Goal: Task Accomplishment & Management: Manage account settings

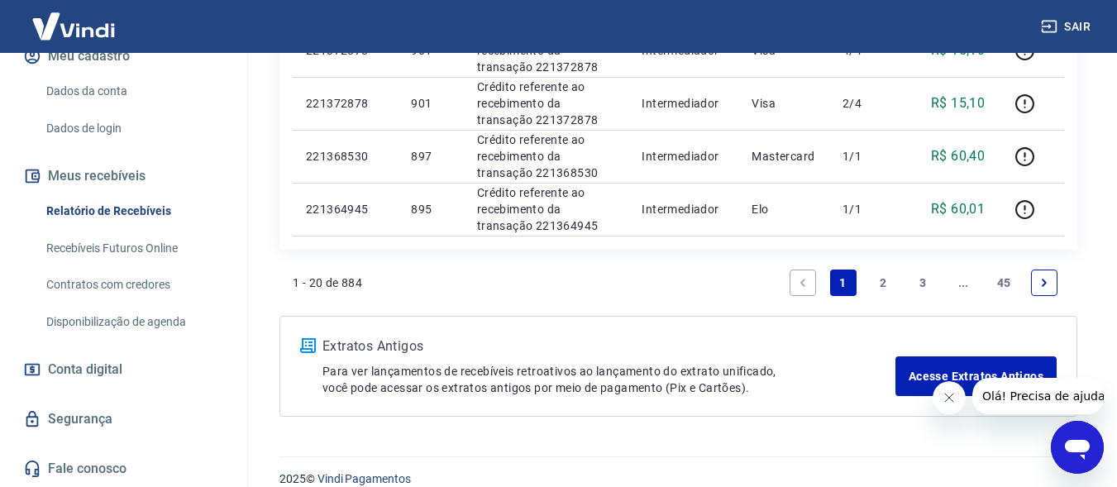
scroll to position [1322, 0]
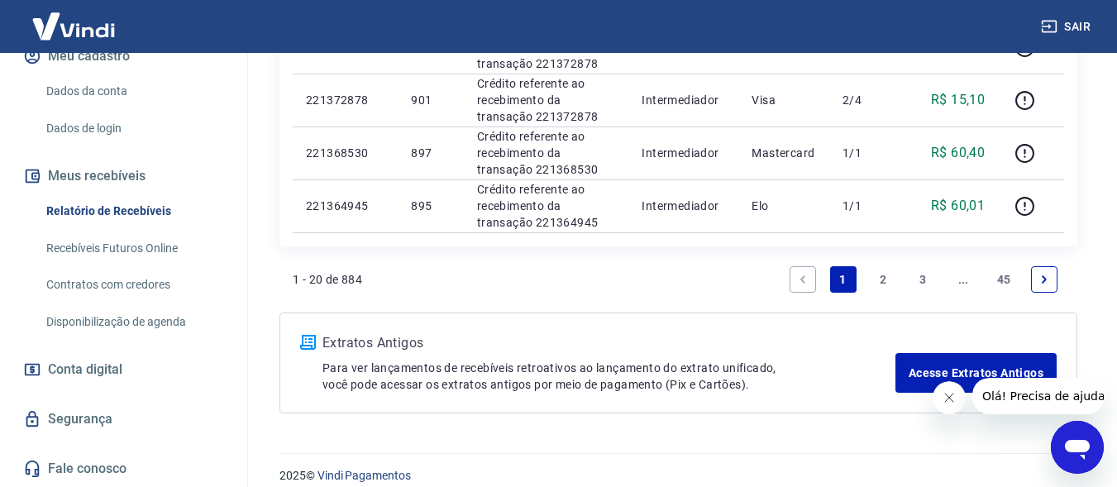
click at [891, 275] on link "2" at bounding box center [882, 279] width 26 height 26
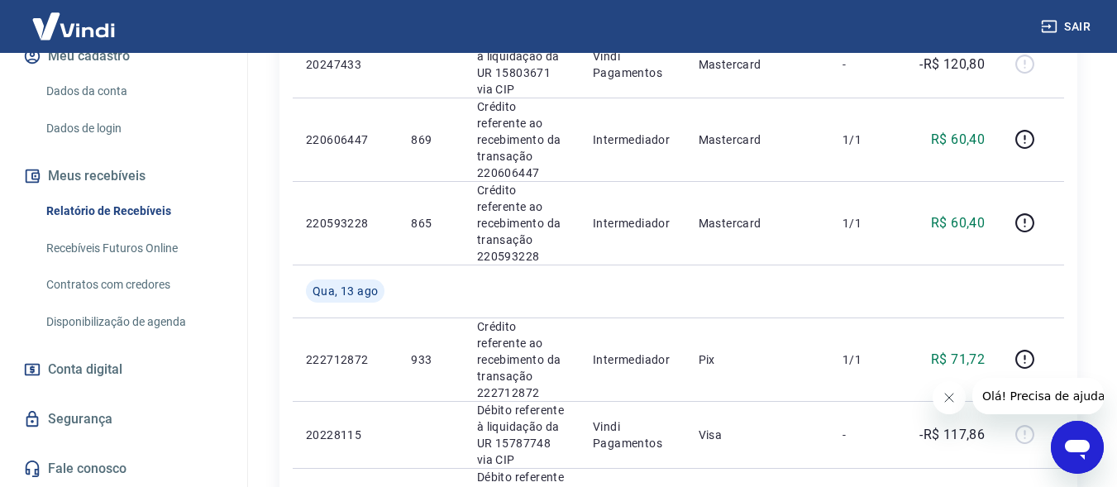
scroll to position [1723, 0]
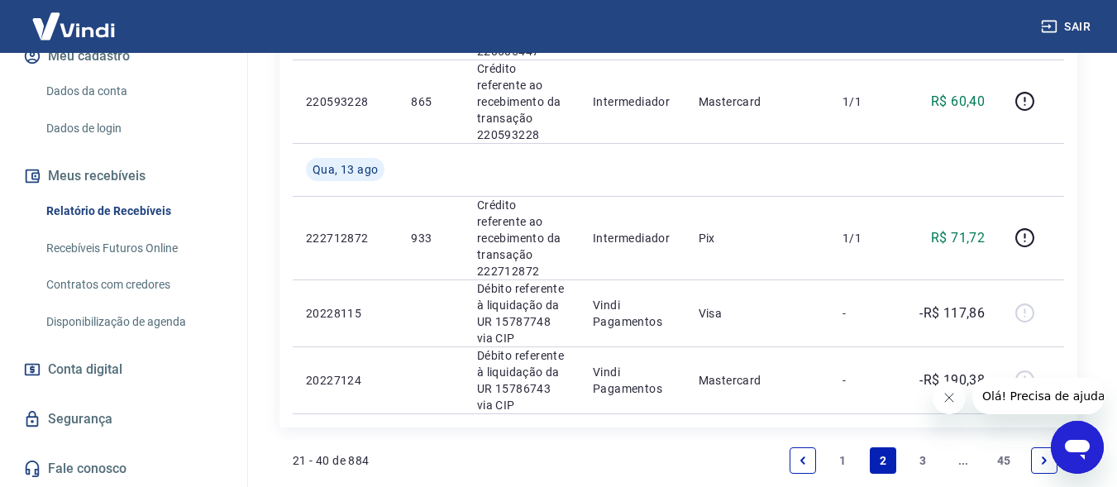
click at [926, 447] on link "3" at bounding box center [923, 460] width 26 height 26
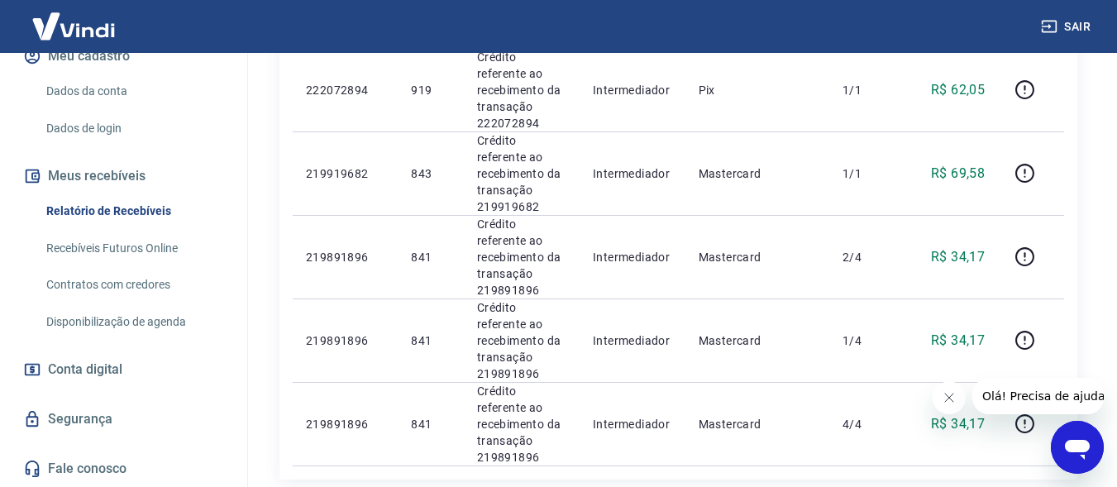
scroll to position [1645, 0]
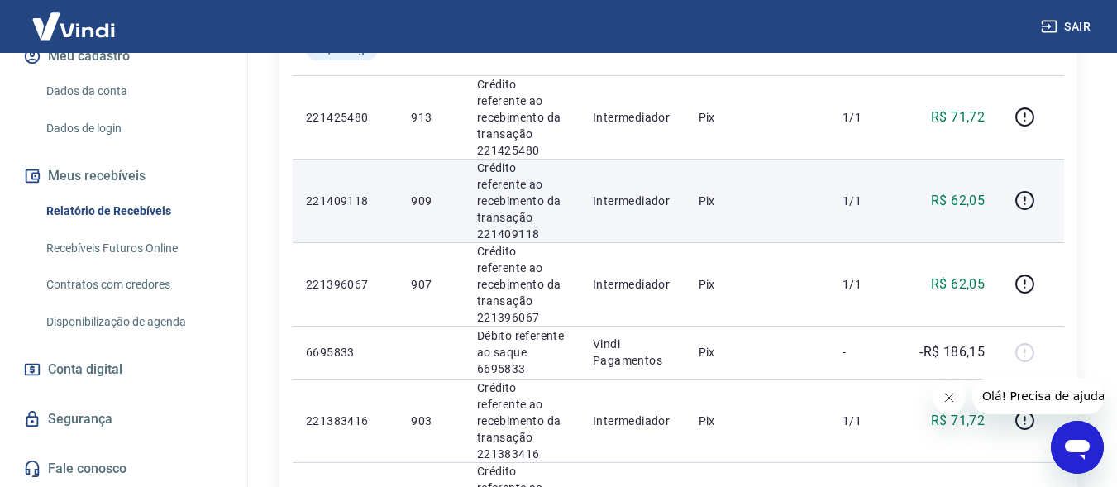
scroll to position [1570, 0]
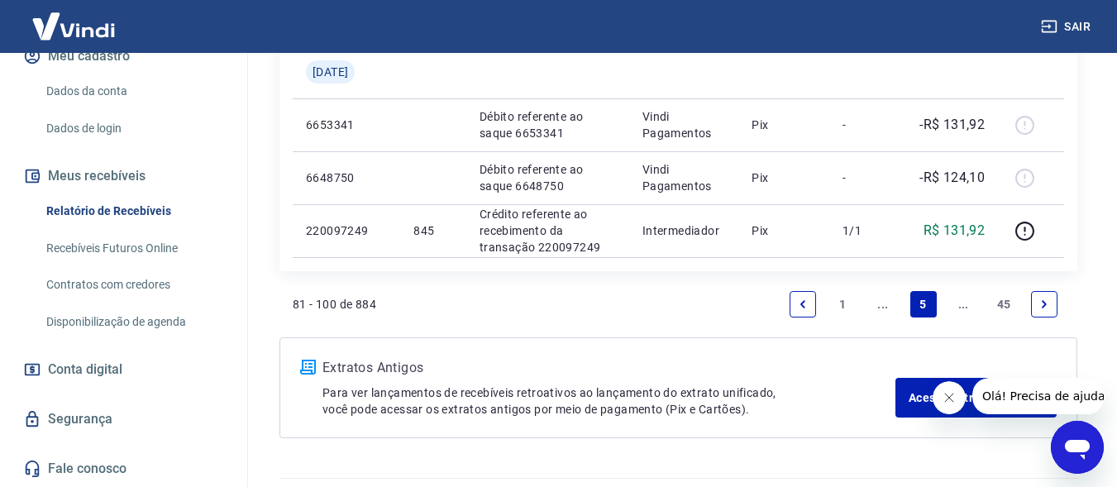
scroll to position [1657, 0]
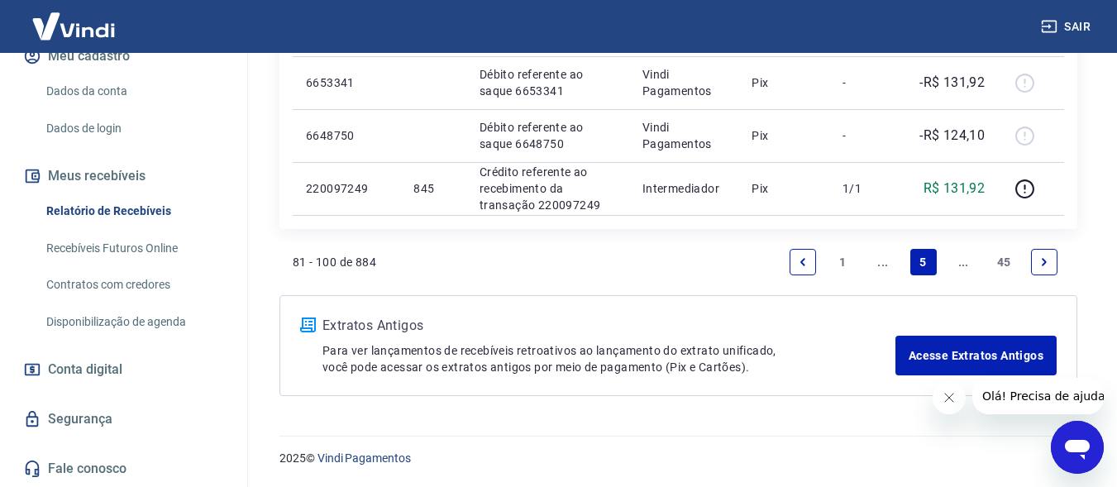
click at [955, 267] on link "..." at bounding box center [963, 262] width 26 height 26
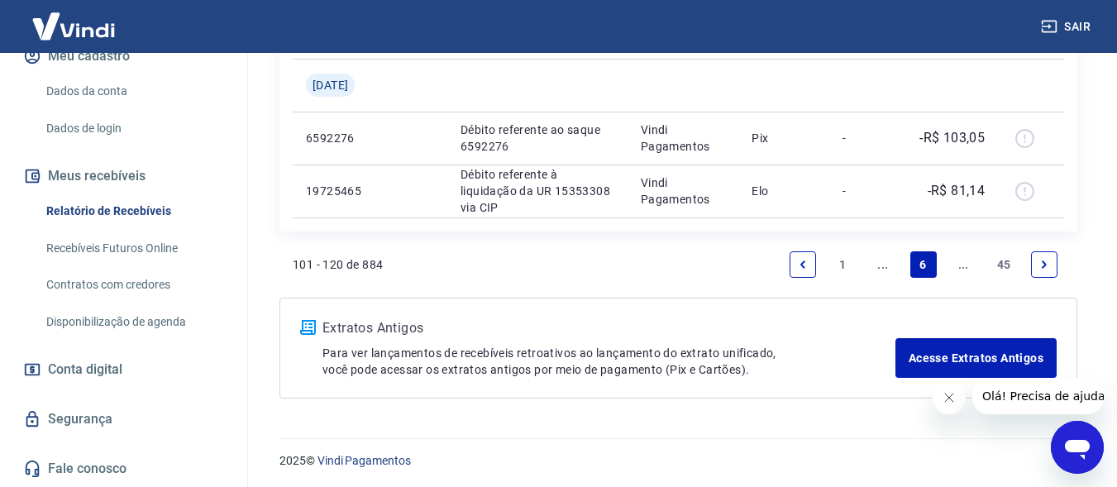
scroll to position [1551, 0]
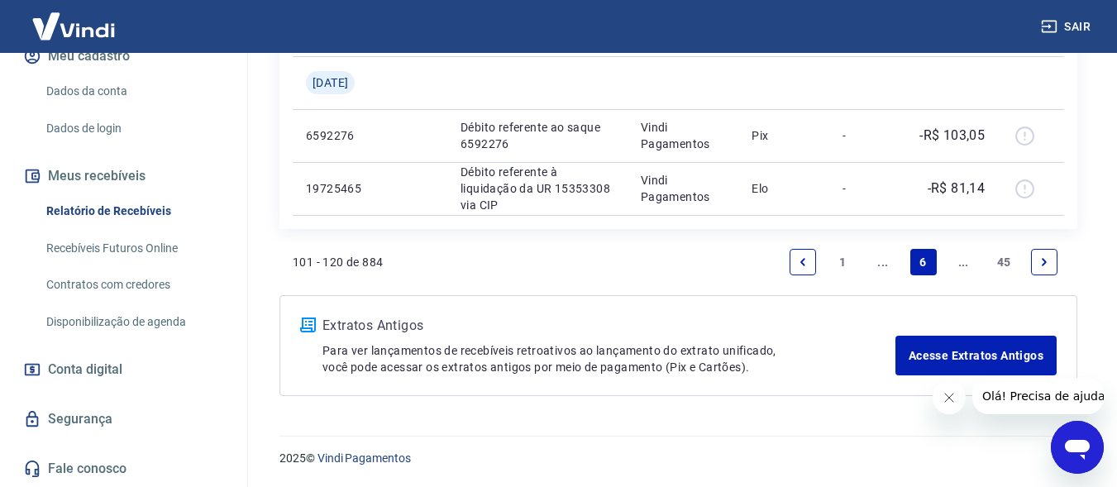
click at [962, 261] on link "..." at bounding box center [963, 262] width 26 height 26
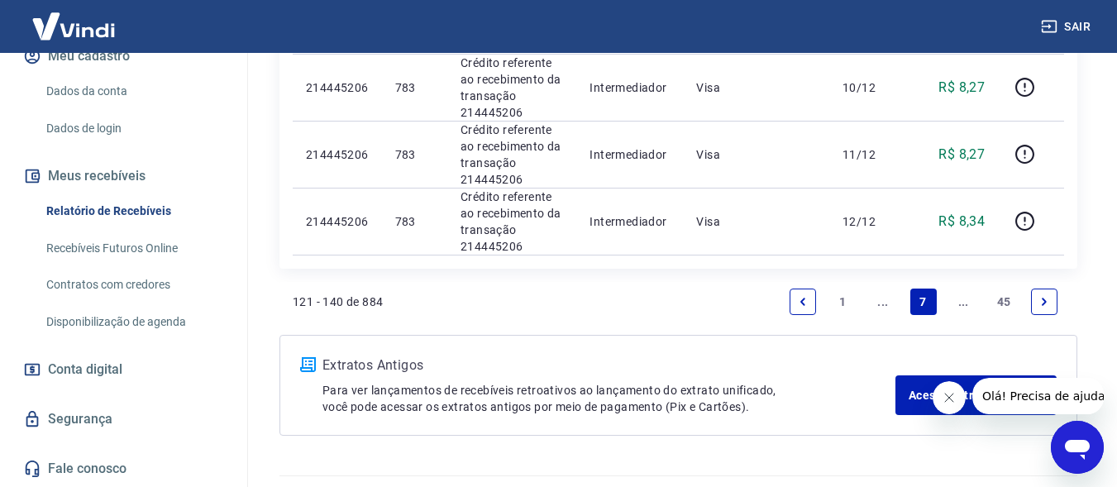
scroll to position [1857, 0]
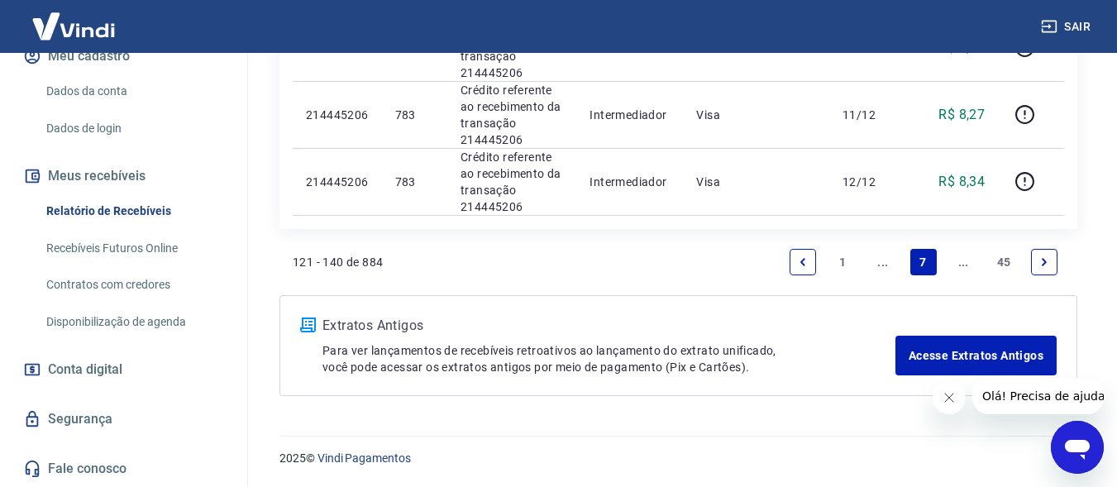
click at [959, 260] on link "..." at bounding box center [963, 262] width 26 height 26
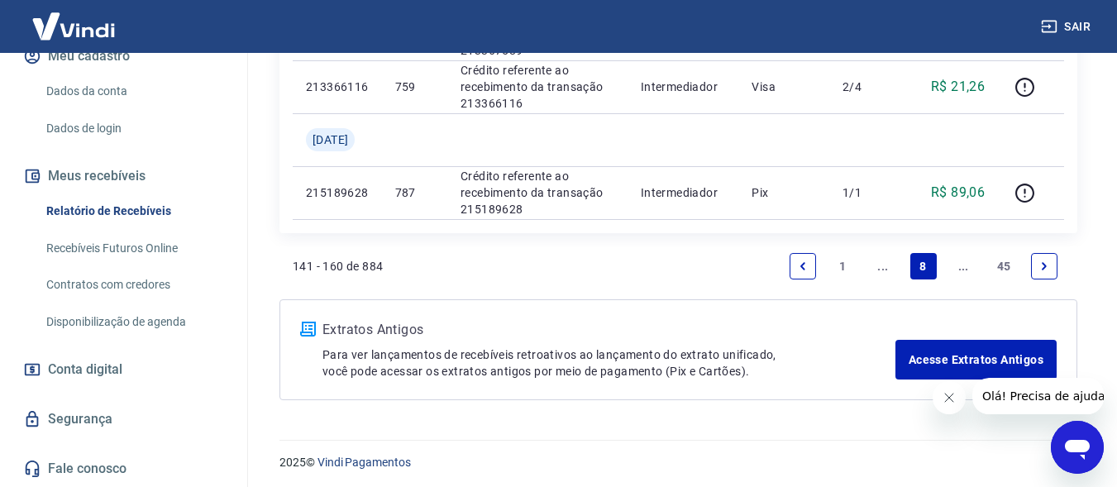
scroll to position [1445, 0]
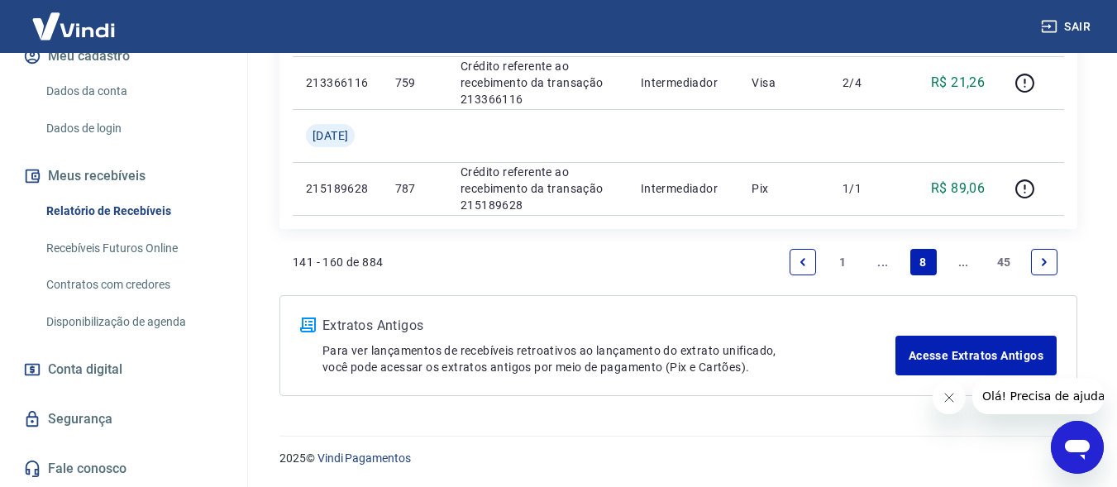
click at [953, 268] on link "..." at bounding box center [963, 262] width 26 height 26
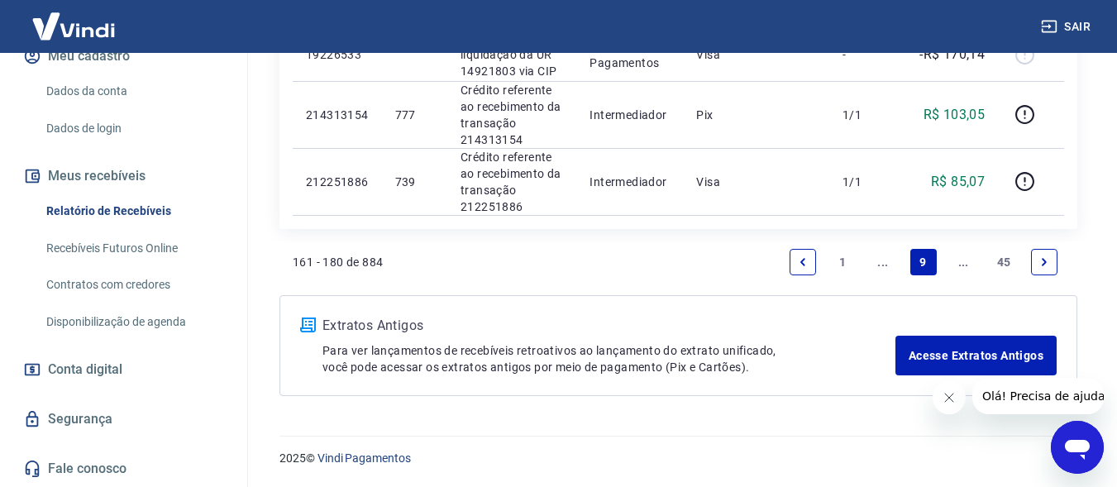
scroll to position [1737, 0]
click at [969, 261] on link "..." at bounding box center [963, 262] width 26 height 26
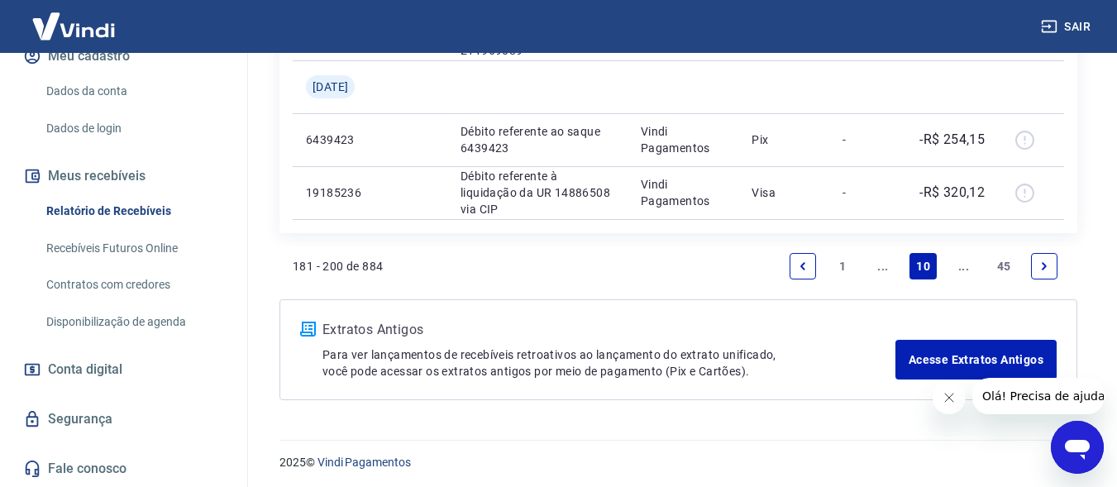
scroll to position [1340, 0]
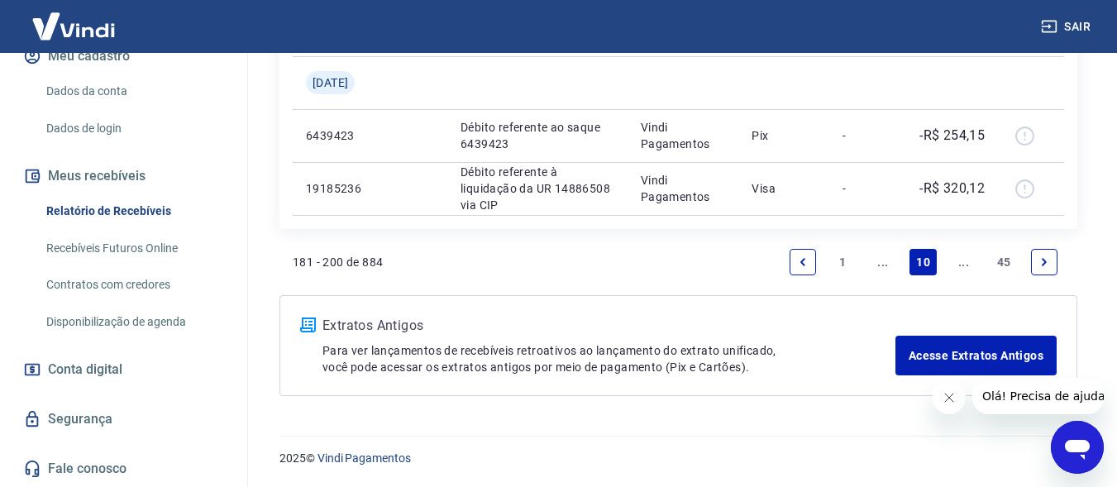
click at [967, 264] on link "..." at bounding box center [963, 262] width 26 height 26
